Goal: Information Seeking & Learning: Learn about a topic

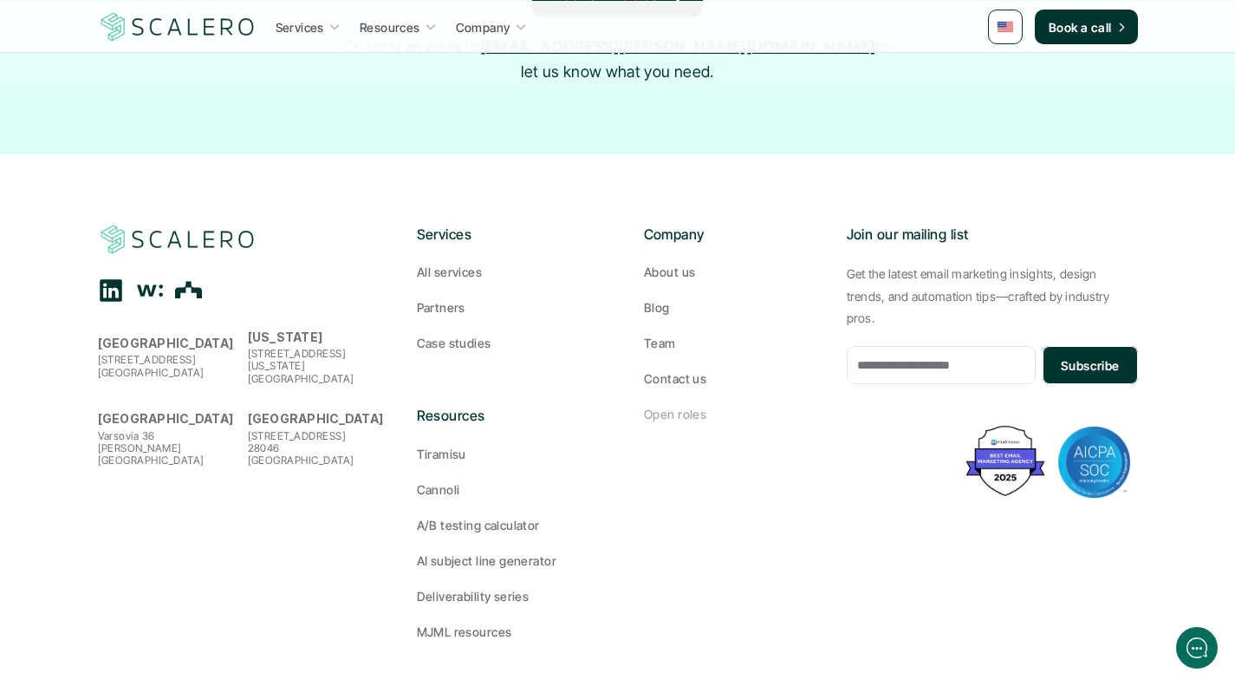
click at [674, 405] on p "Open roles" at bounding box center [675, 414] width 62 height 18
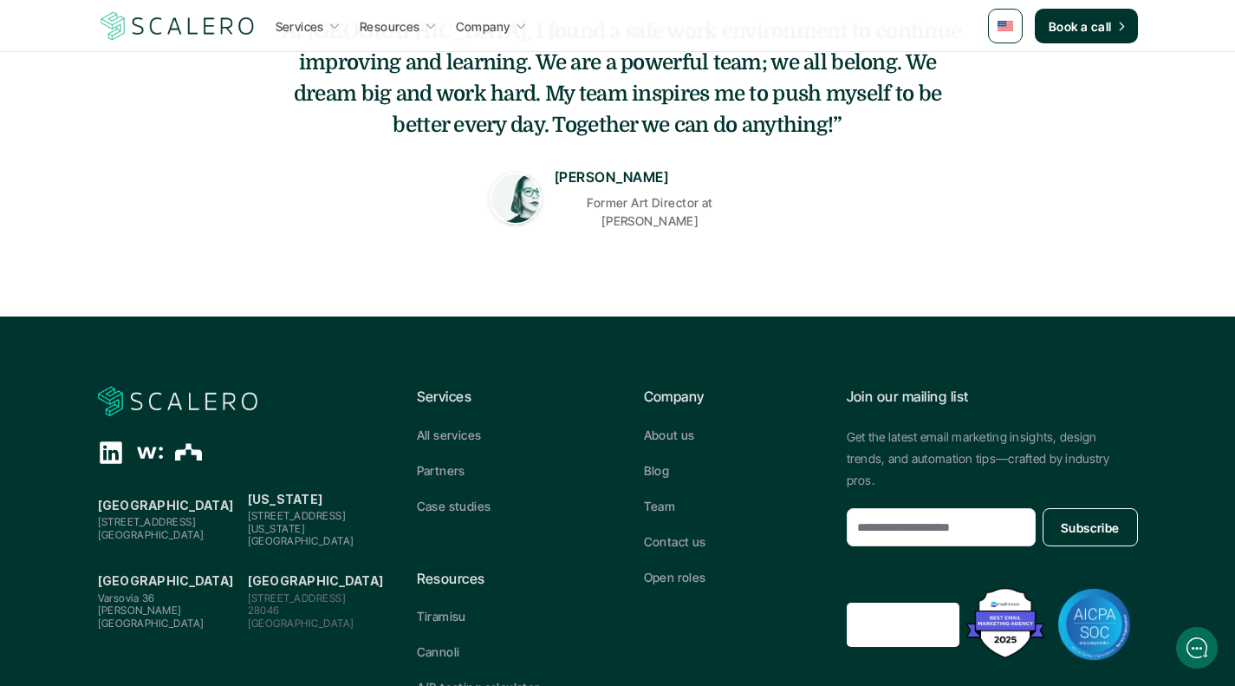
scroll to position [752, 0]
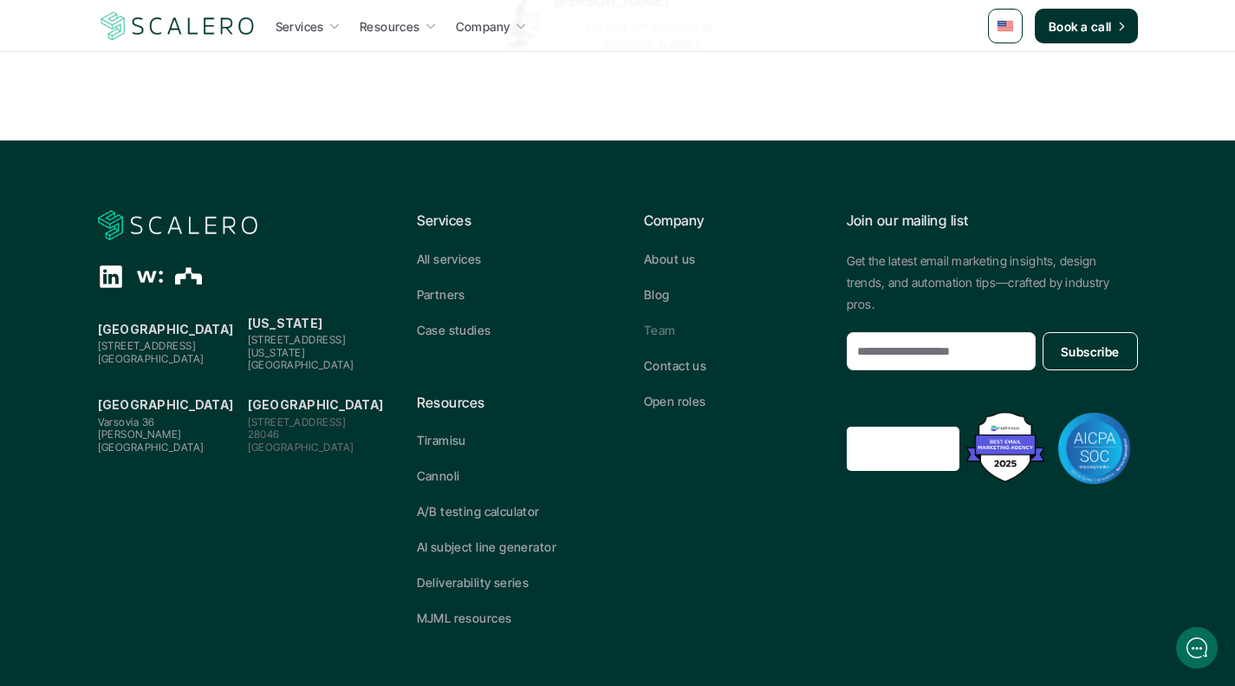
click at [649, 322] on p "Team" at bounding box center [660, 330] width 32 height 18
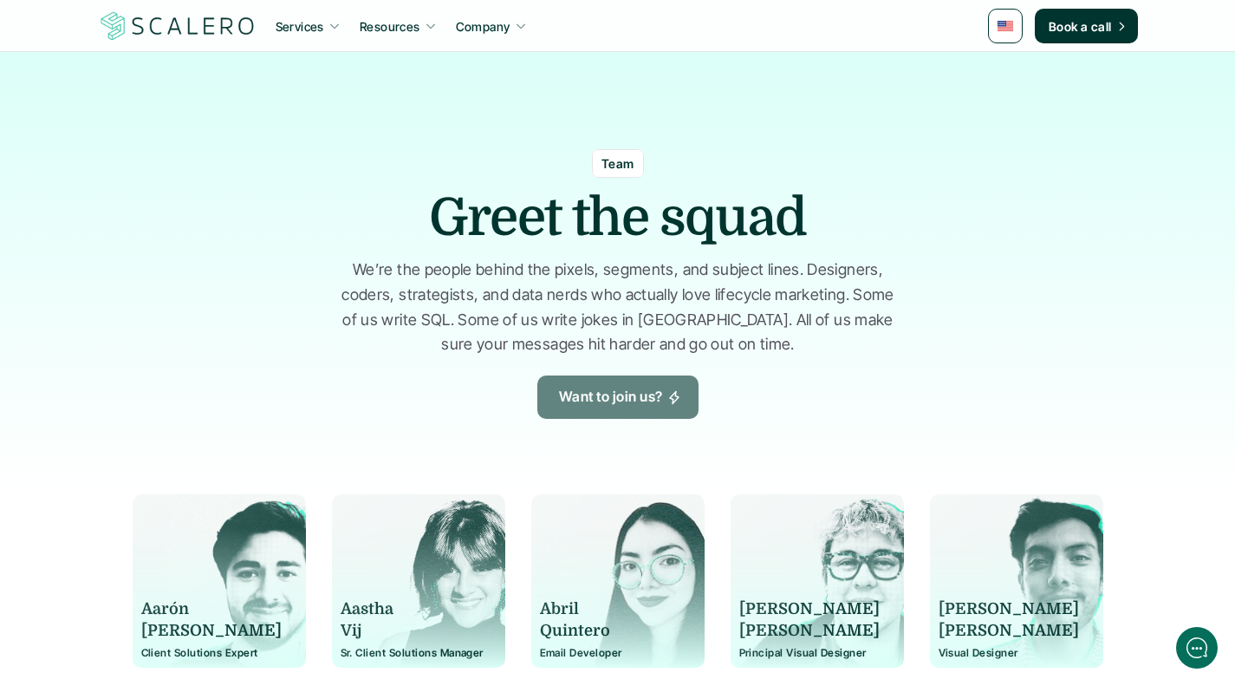
click at [612, 404] on p "Want to join us?" at bounding box center [611, 397] width 104 height 23
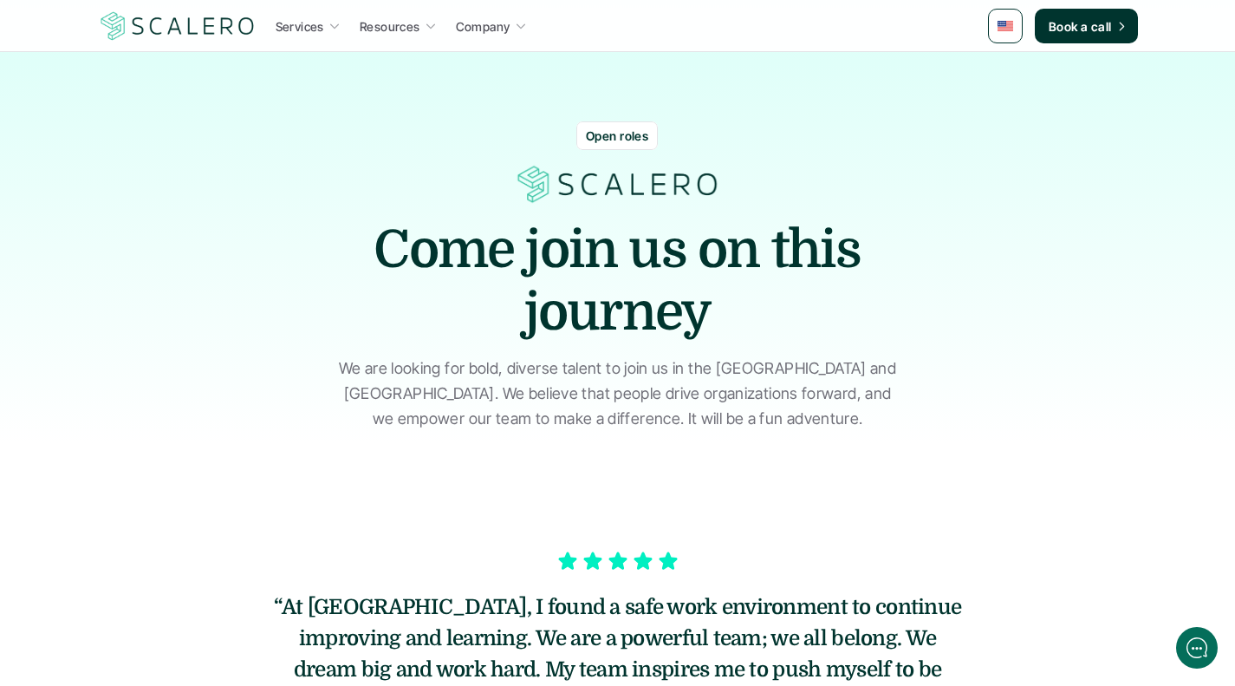
click at [618, 132] on p "Open roles" at bounding box center [617, 136] width 62 height 18
click at [618, 140] on p "Open roles" at bounding box center [617, 136] width 62 height 18
click at [611, 139] on p "Open roles" at bounding box center [617, 136] width 62 height 18
click at [615, 133] on p "Open roles" at bounding box center [617, 136] width 62 height 18
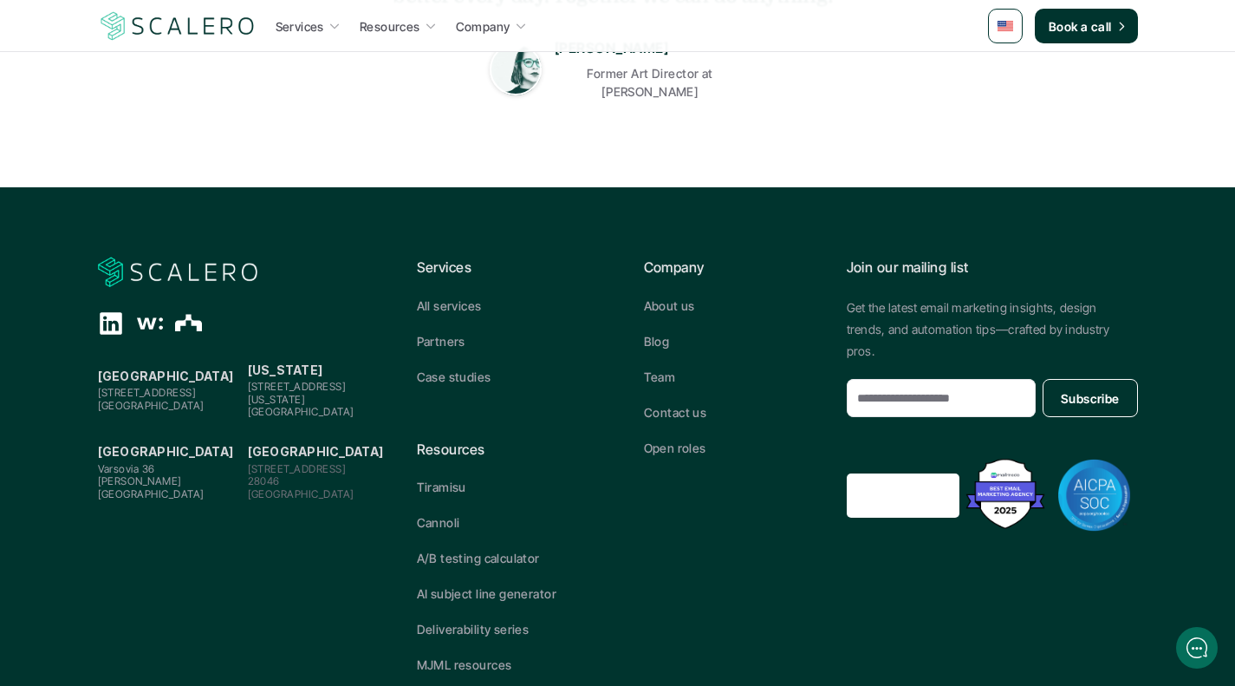
scroll to position [752, 0]
